Goal: Task Accomplishment & Management: Use online tool/utility

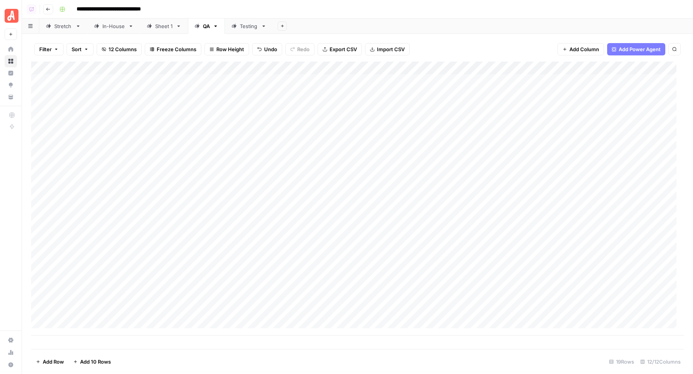
click at [359, 24] on div "Add Sheet" at bounding box center [483, 25] width 420 height 15
click at [332, 79] on div "Add Column" at bounding box center [357, 199] width 653 height 274
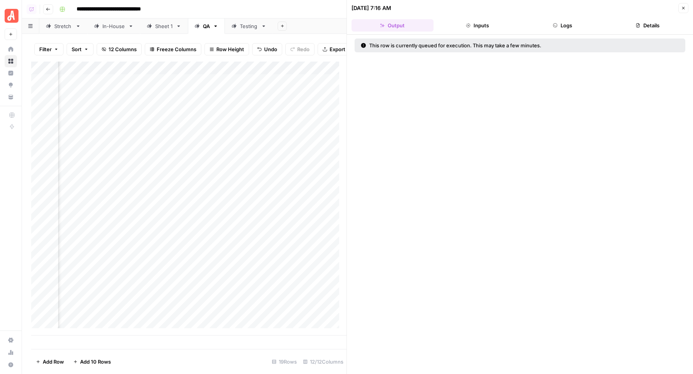
scroll to position [0, 39]
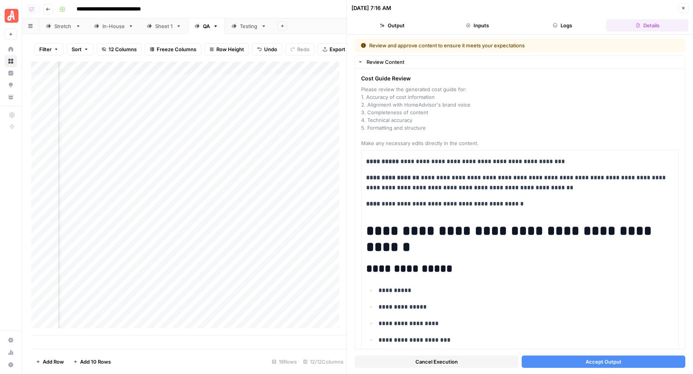
click at [549, 360] on button "Accept Output" at bounding box center [604, 362] width 164 height 12
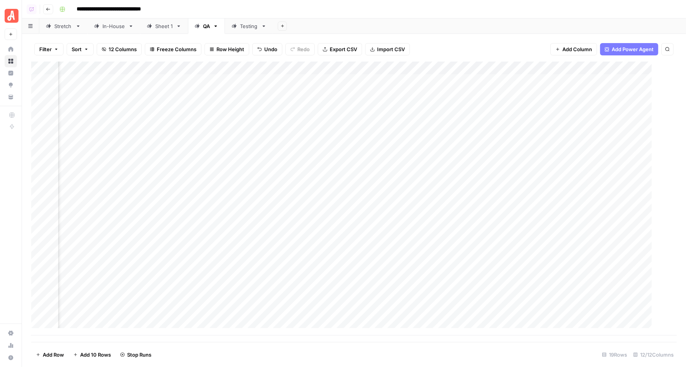
click at [292, 102] on div "Add Column" at bounding box center [362, 199] width 662 height 274
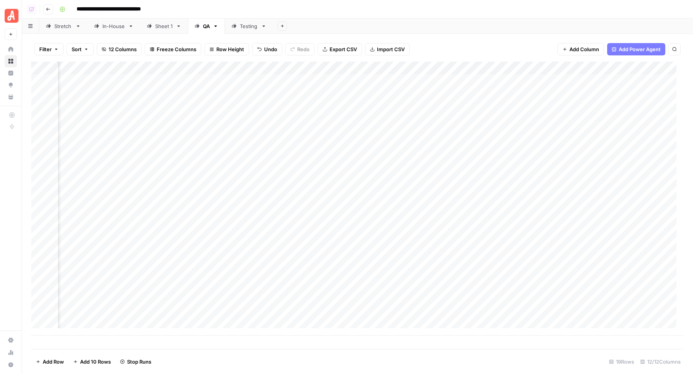
click at [292, 93] on div "Add Column" at bounding box center [357, 199] width 653 height 274
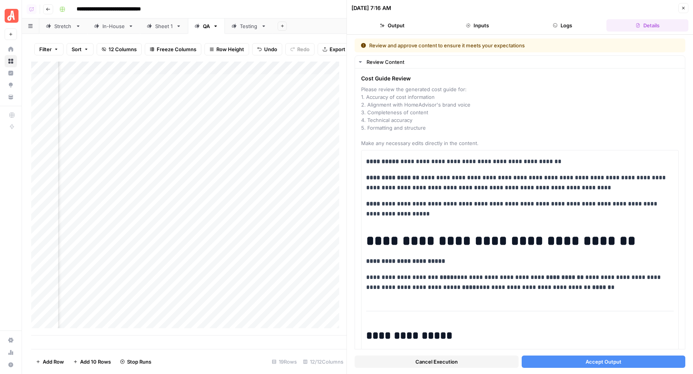
click at [570, 360] on button "Accept Output" at bounding box center [604, 362] width 164 height 12
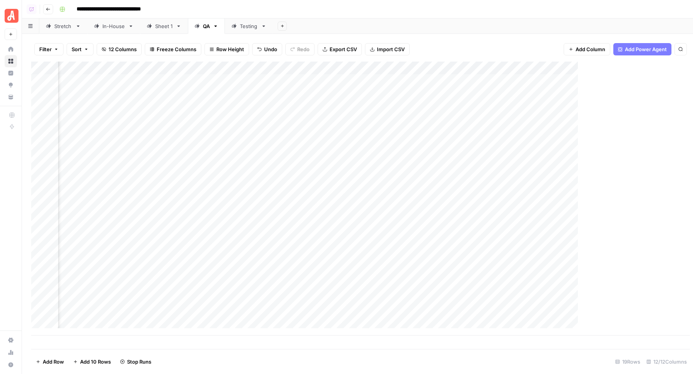
click at [292, 112] on div "Add Column" at bounding box center [360, 199] width 659 height 274
click at [292, 106] on div "Add Column" at bounding box center [357, 199] width 653 height 274
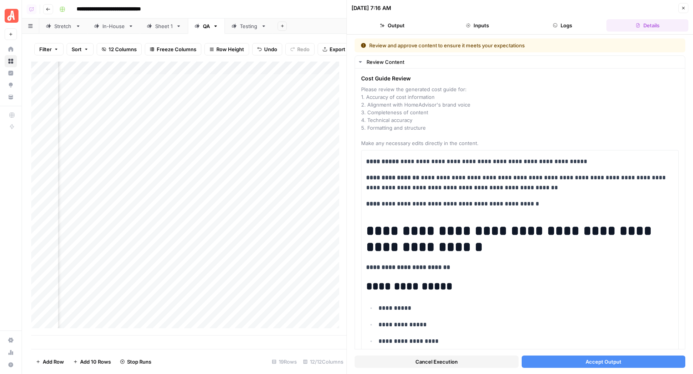
click at [563, 362] on button "Accept Output" at bounding box center [604, 362] width 164 height 12
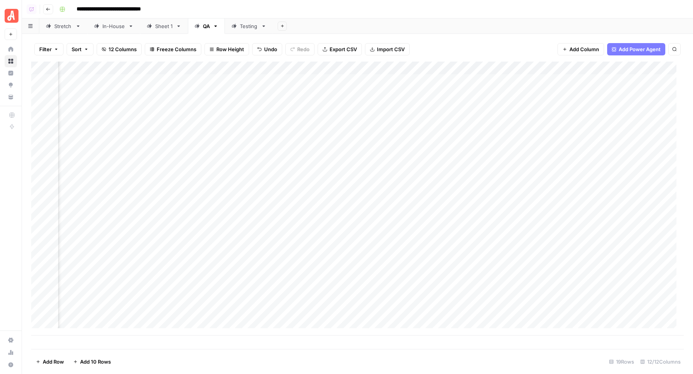
click at [293, 116] on div "Add Column" at bounding box center [357, 199] width 653 height 274
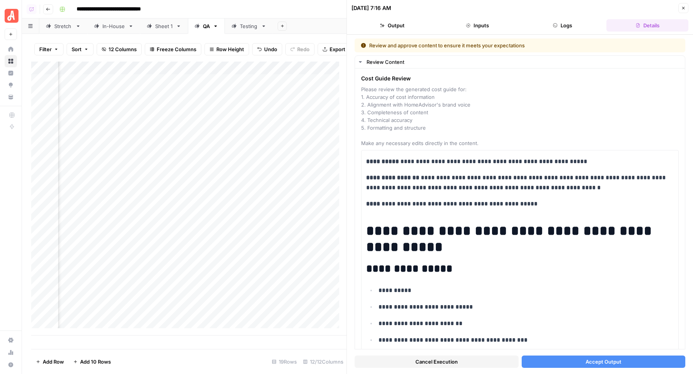
click at [548, 363] on button "Accept Output" at bounding box center [604, 362] width 164 height 12
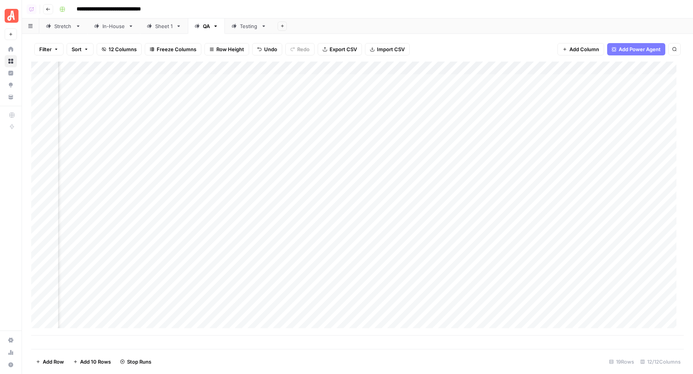
click at [293, 133] on div "Add Column" at bounding box center [357, 199] width 653 height 274
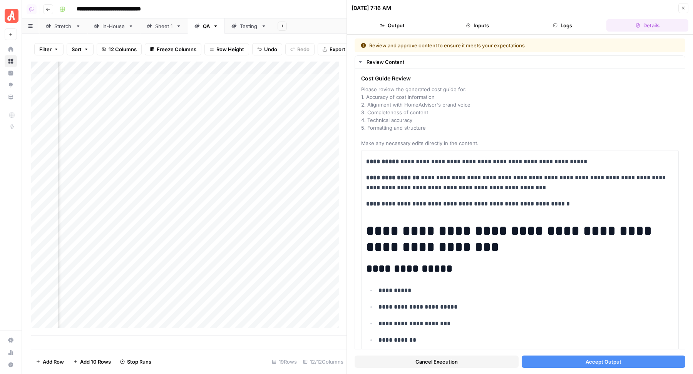
click at [545, 357] on button "Accept Output" at bounding box center [604, 362] width 164 height 12
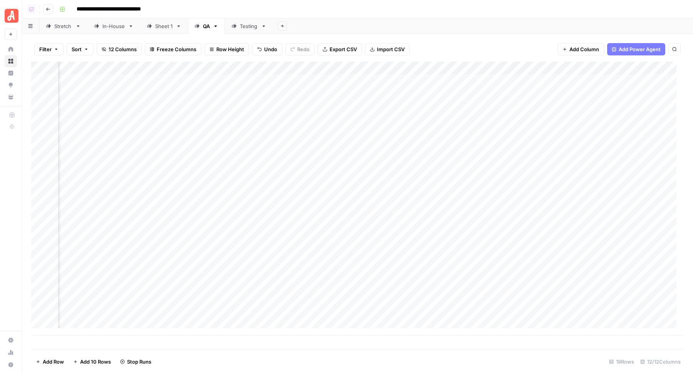
click at [293, 145] on div "Add Column" at bounding box center [357, 199] width 653 height 274
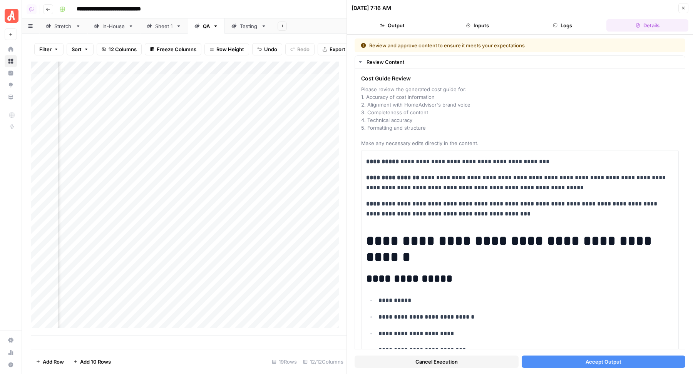
click at [564, 359] on button "Accept Output" at bounding box center [604, 362] width 164 height 12
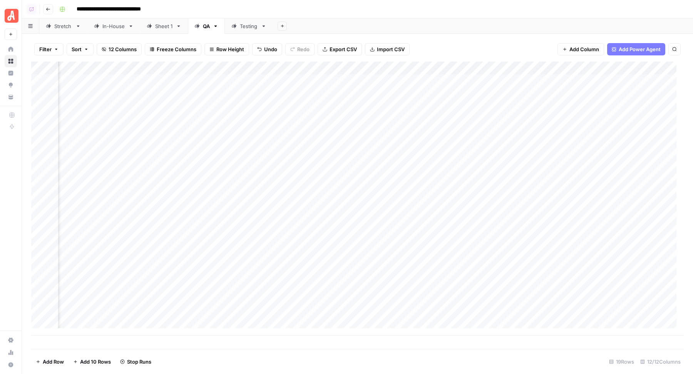
click at [294, 161] on div "Add Column" at bounding box center [357, 199] width 653 height 274
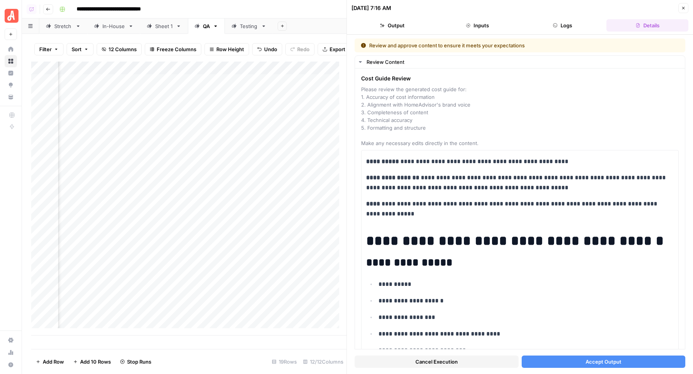
click at [535, 364] on button "Accept Output" at bounding box center [604, 362] width 164 height 12
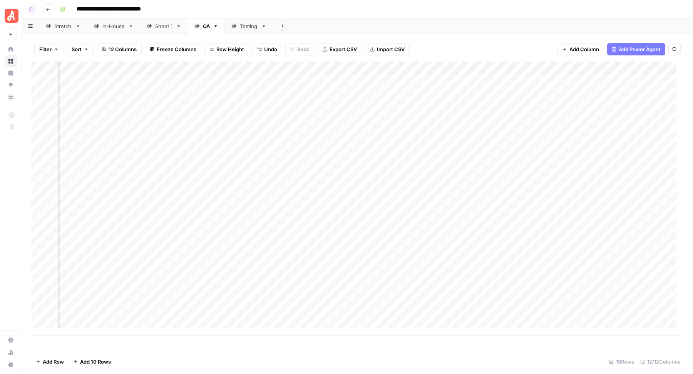
scroll to position [1, 187]
click at [216, 80] on div "Add Column" at bounding box center [357, 199] width 653 height 274
click at [215, 90] on div "Add Column" at bounding box center [357, 199] width 653 height 274
click at [213, 147] on div "Add Column" at bounding box center [357, 199] width 653 height 274
click at [216, 159] on div "Add Column" at bounding box center [357, 199] width 653 height 274
